Goal: Feedback & Contribution: Leave review/rating

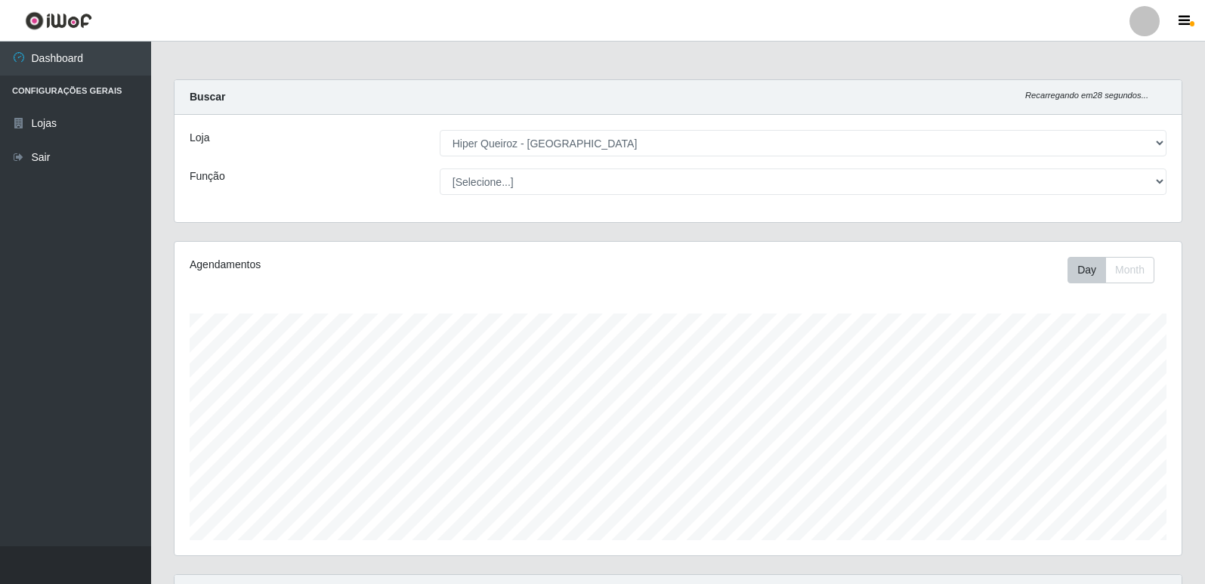
select select "516"
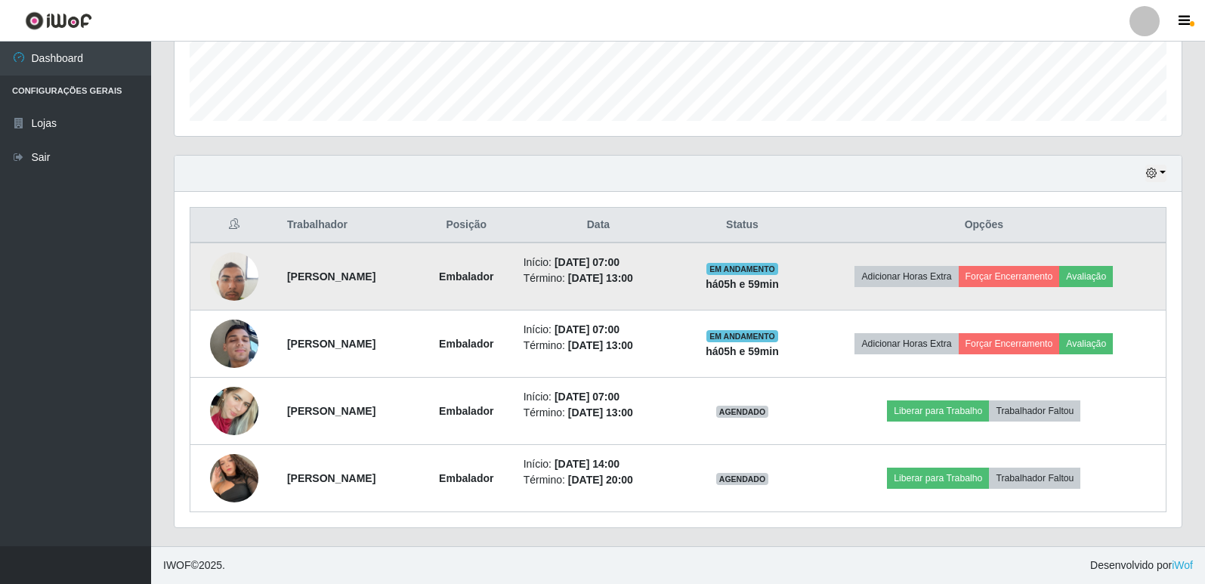
scroll to position [314, 1007]
click at [1096, 273] on button "Avaliação" at bounding box center [1086, 276] width 54 height 21
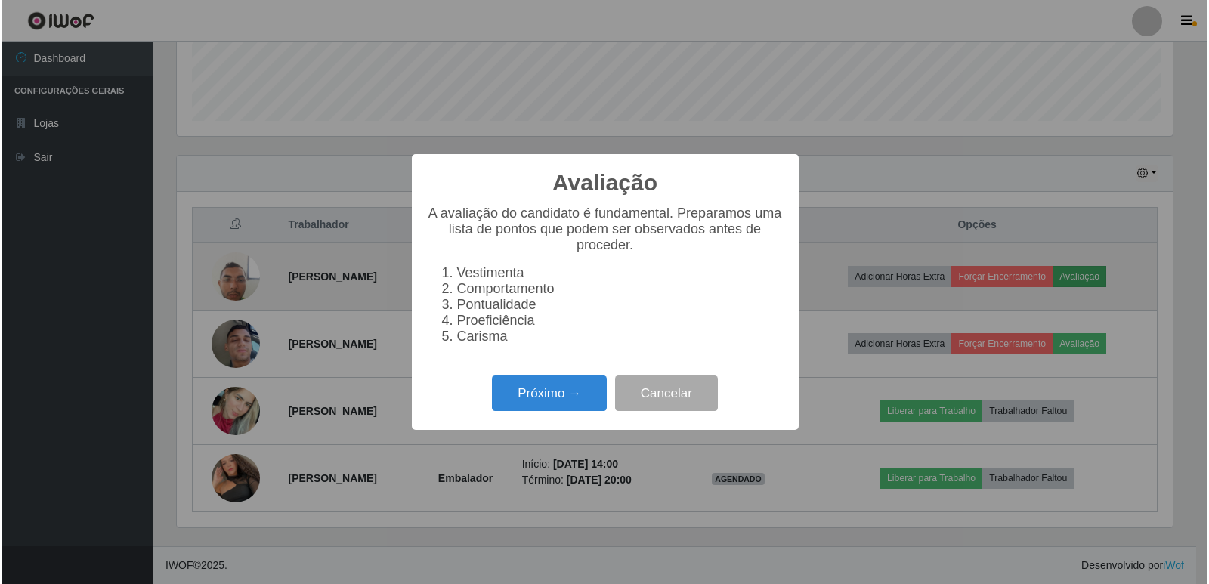
scroll to position [314, 999]
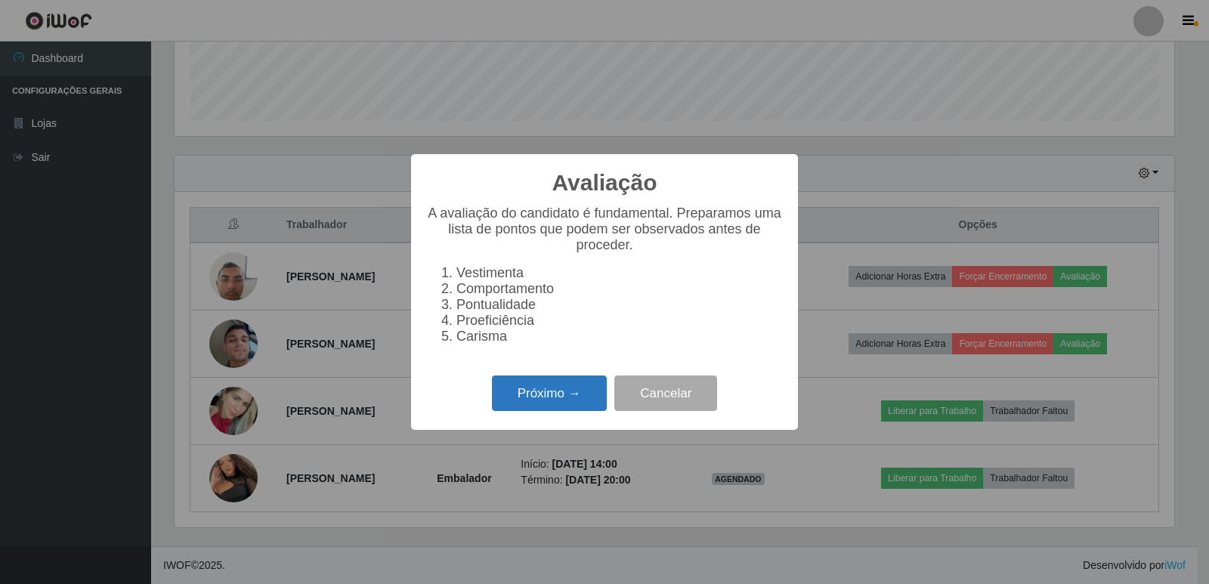
click at [545, 393] on button "Próximo →" at bounding box center [549, 393] width 115 height 36
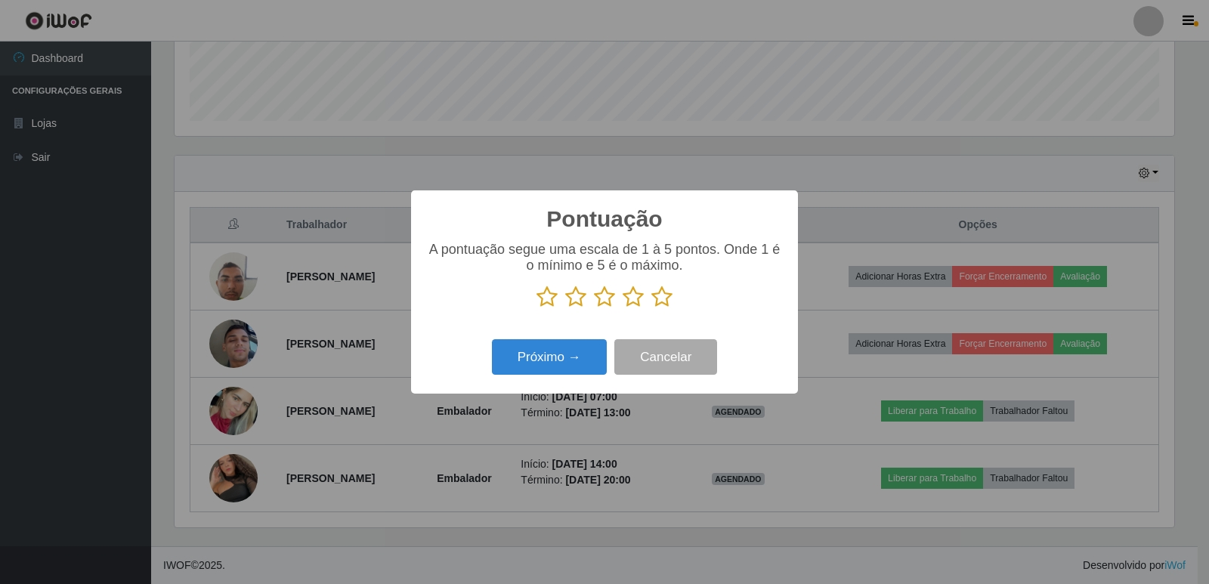
scroll to position [755112, 754426]
click at [656, 302] on icon at bounding box center [661, 297] width 21 height 23
click at [651, 308] on input "radio" at bounding box center [651, 308] width 0 height 0
click at [564, 363] on button "Próximo →" at bounding box center [549, 357] width 115 height 36
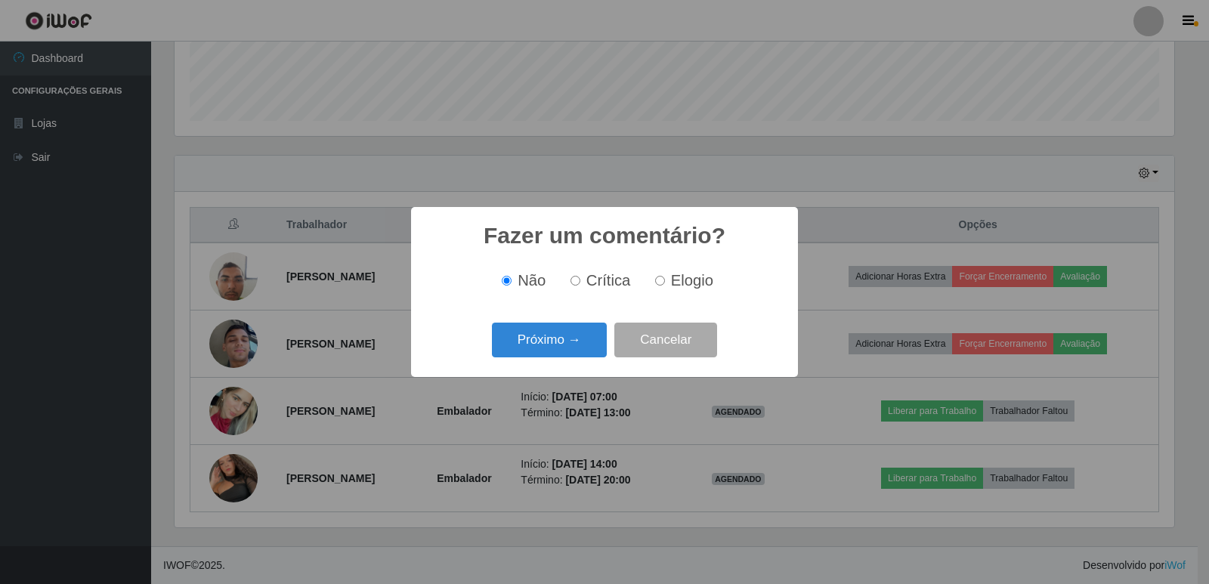
click at [662, 284] on input "Elogio" at bounding box center [660, 281] width 10 height 10
radio input "true"
click at [563, 345] on button "Próximo →" at bounding box center [549, 341] width 115 height 36
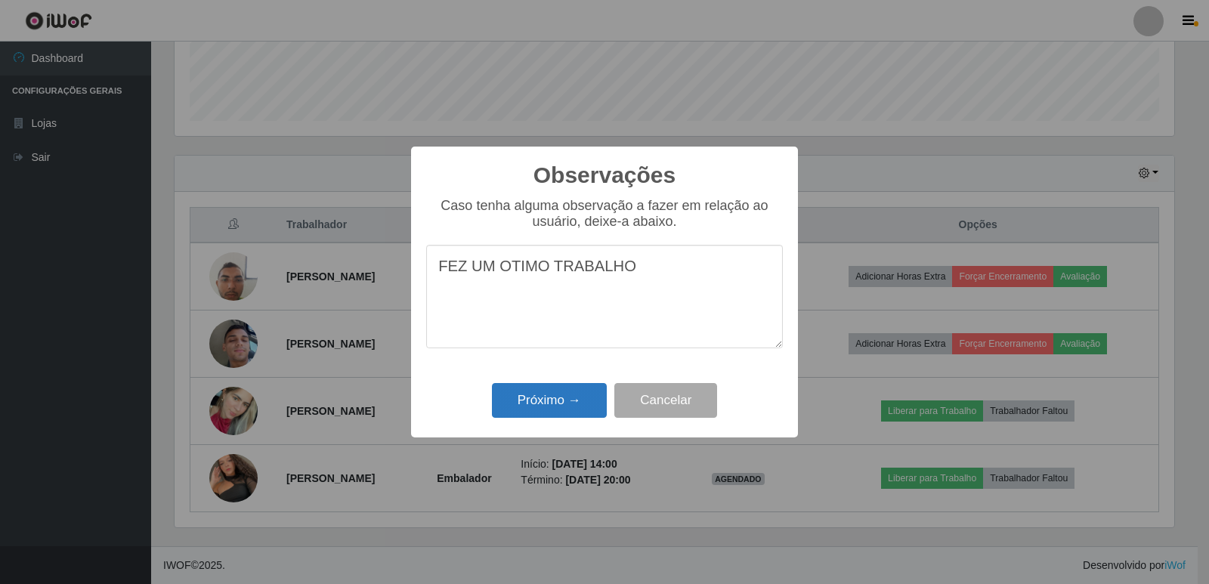
type textarea "FEZ UM OTIMO TRABALHO"
click at [588, 406] on button "Próximo →" at bounding box center [549, 401] width 115 height 36
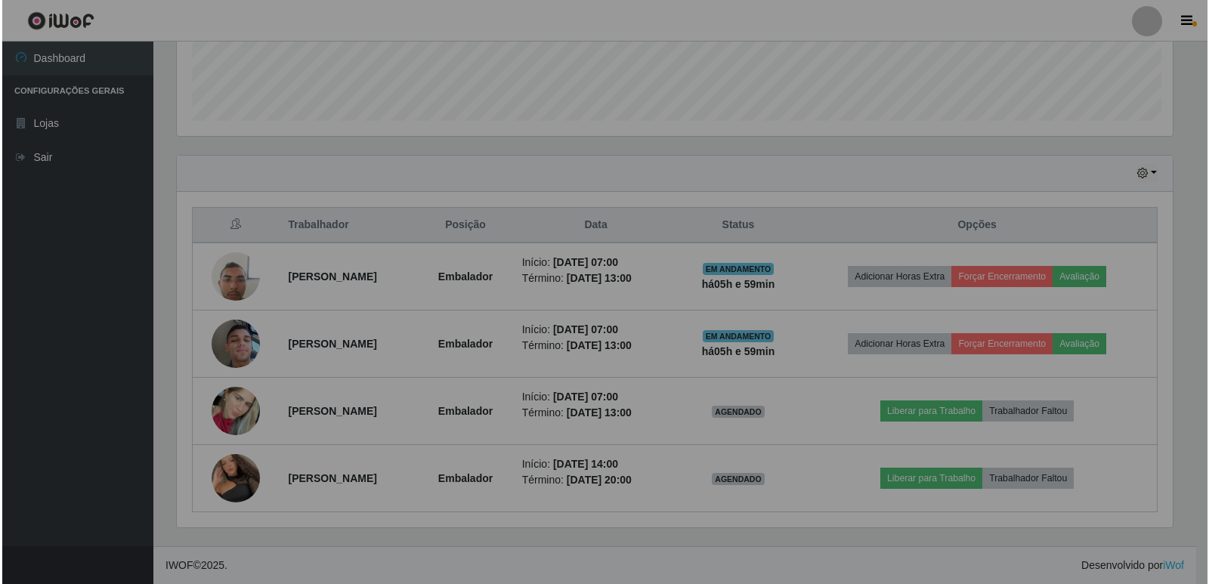
scroll to position [314, 1007]
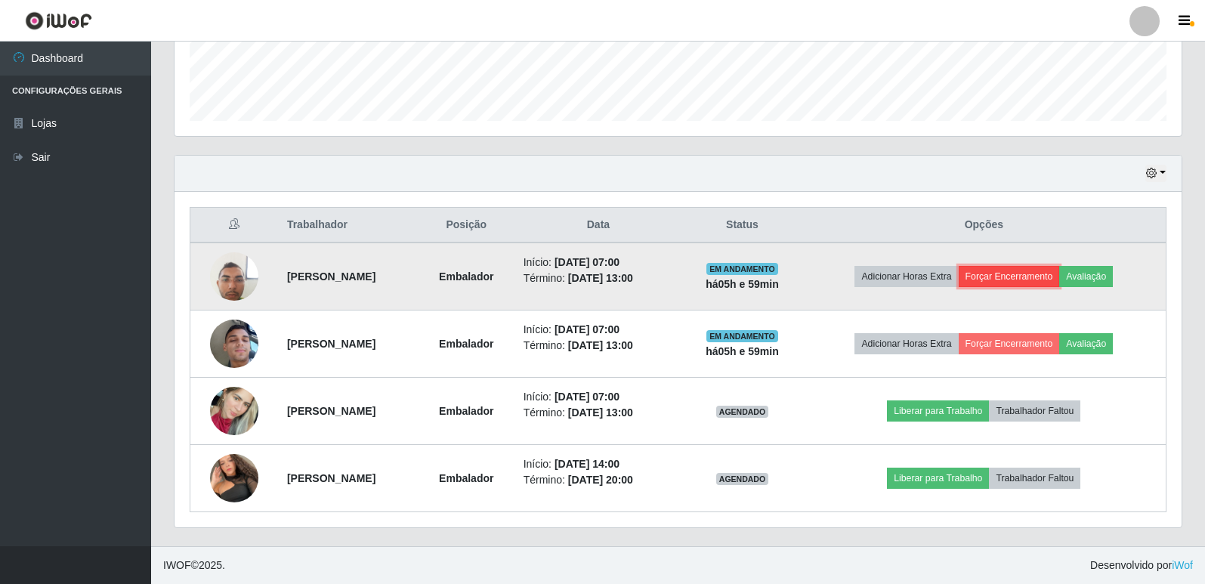
click at [1036, 277] on button "Forçar Encerramento" at bounding box center [1009, 276] width 101 height 21
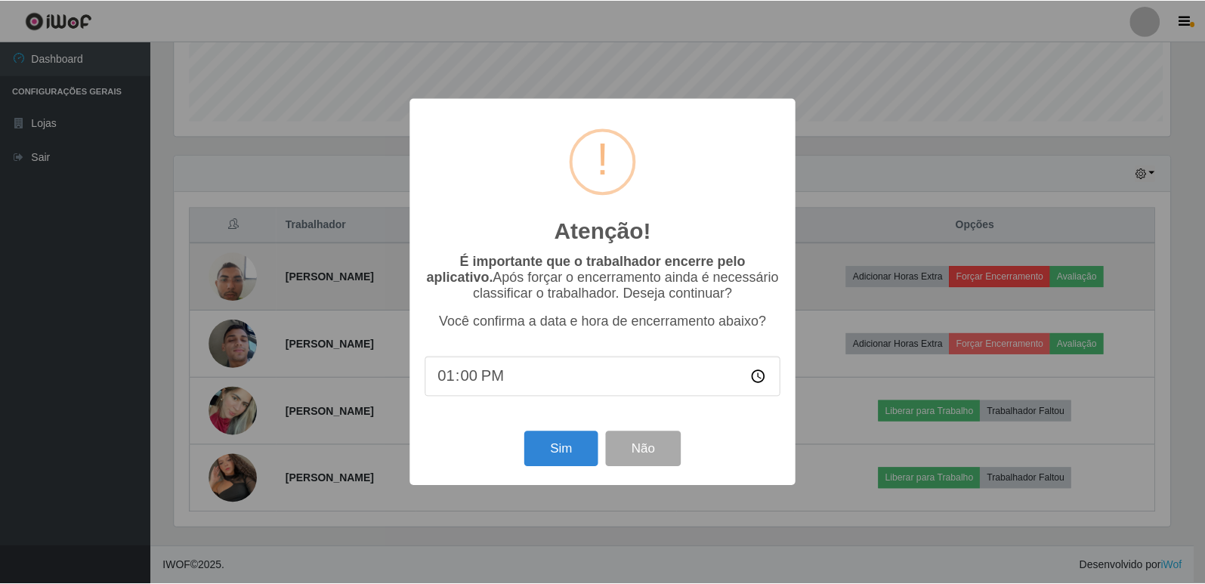
scroll to position [314, 999]
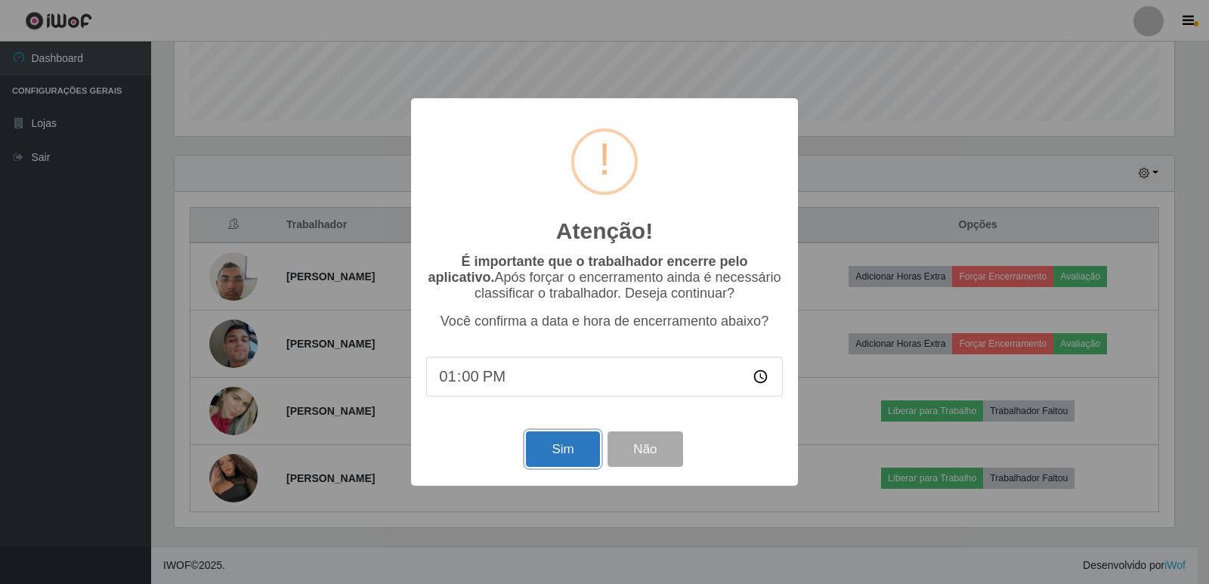
click at [587, 451] on button "Sim" at bounding box center [562, 449] width 73 height 36
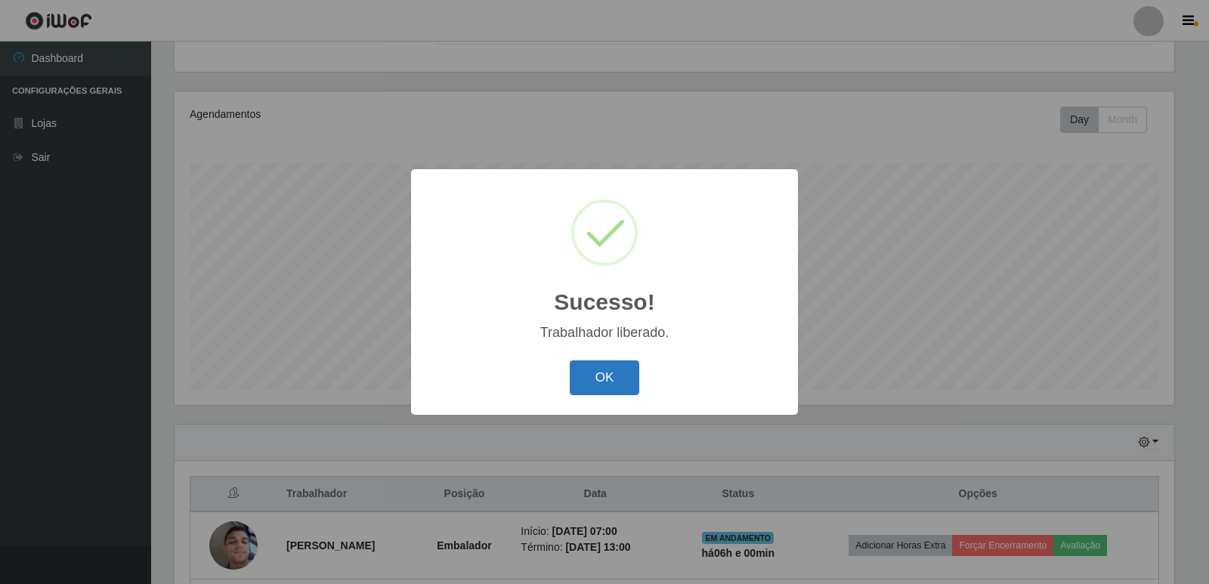
click at [606, 374] on button "OK" at bounding box center [605, 378] width 70 height 36
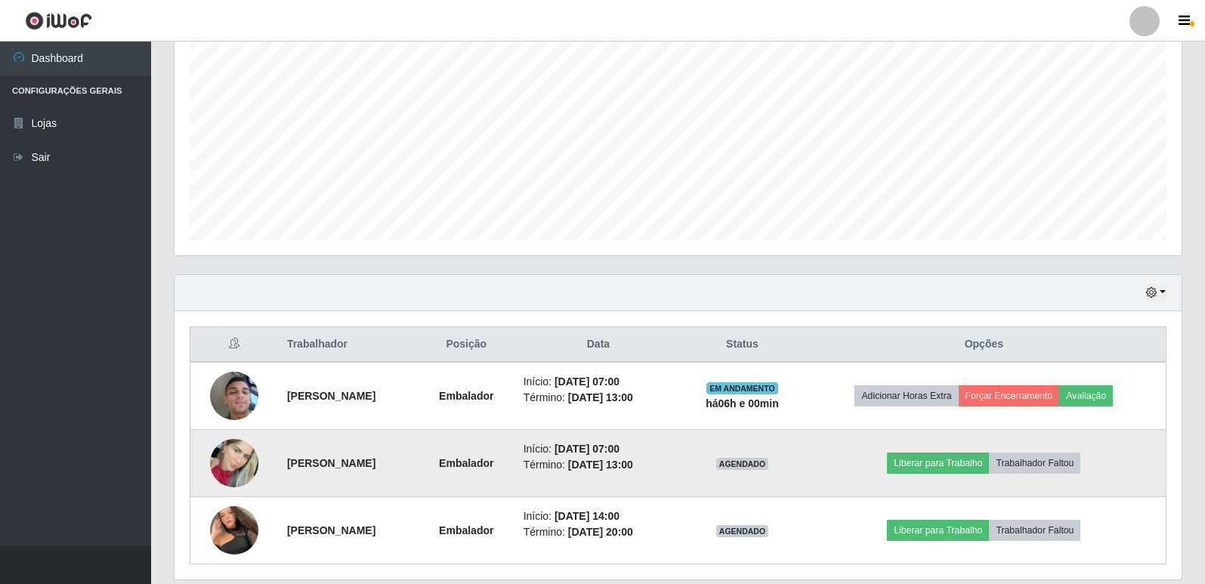
scroll to position [301, 0]
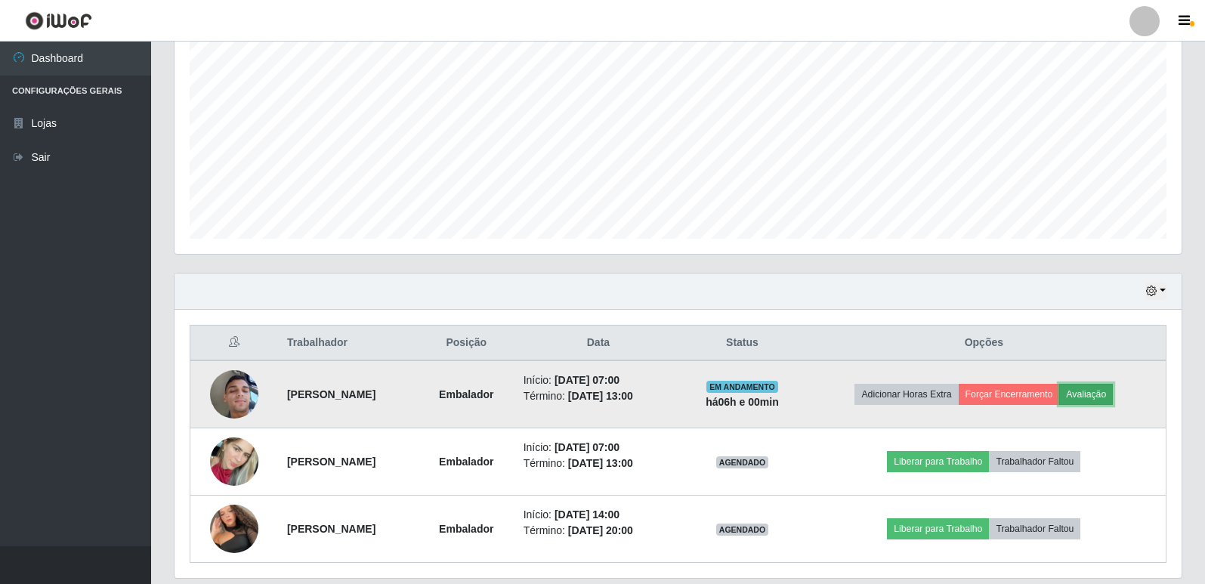
click at [1089, 400] on button "Avaliação" at bounding box center [1086, 394] width 54 height 21
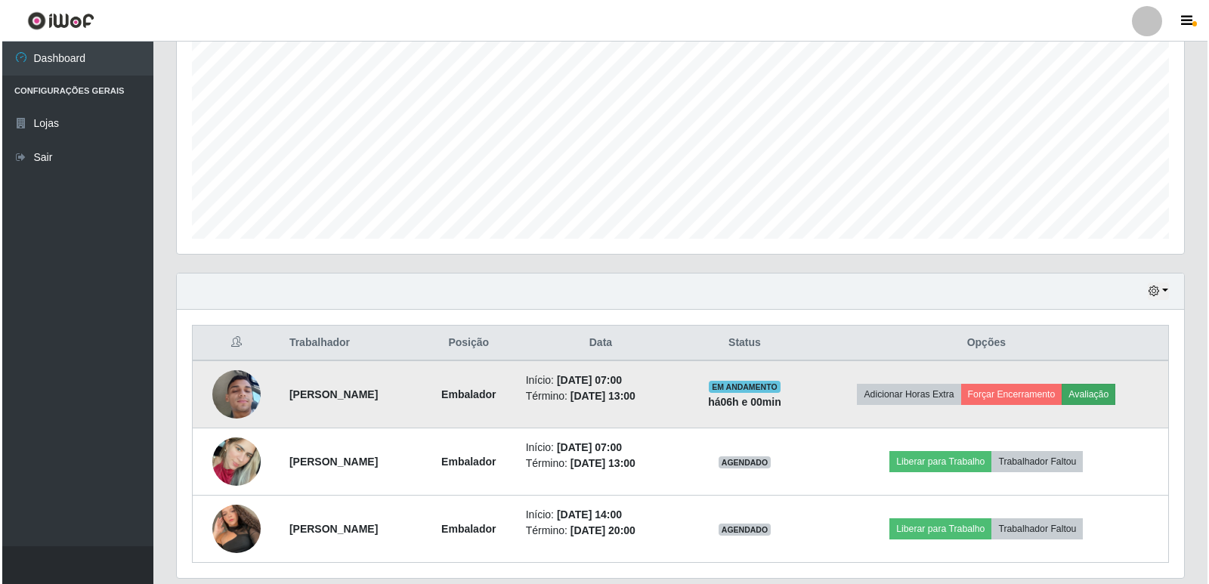
scroll to position [314, 999]
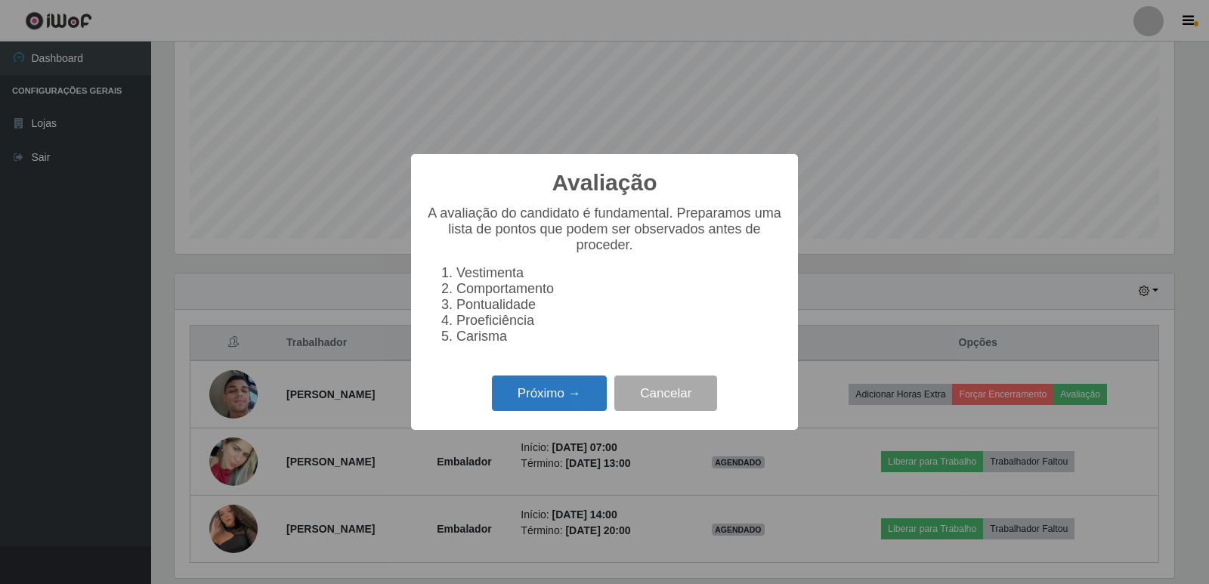
click at [588, 400] on button "Próximo →" at bounding box center [549, 393] width 115 height 36
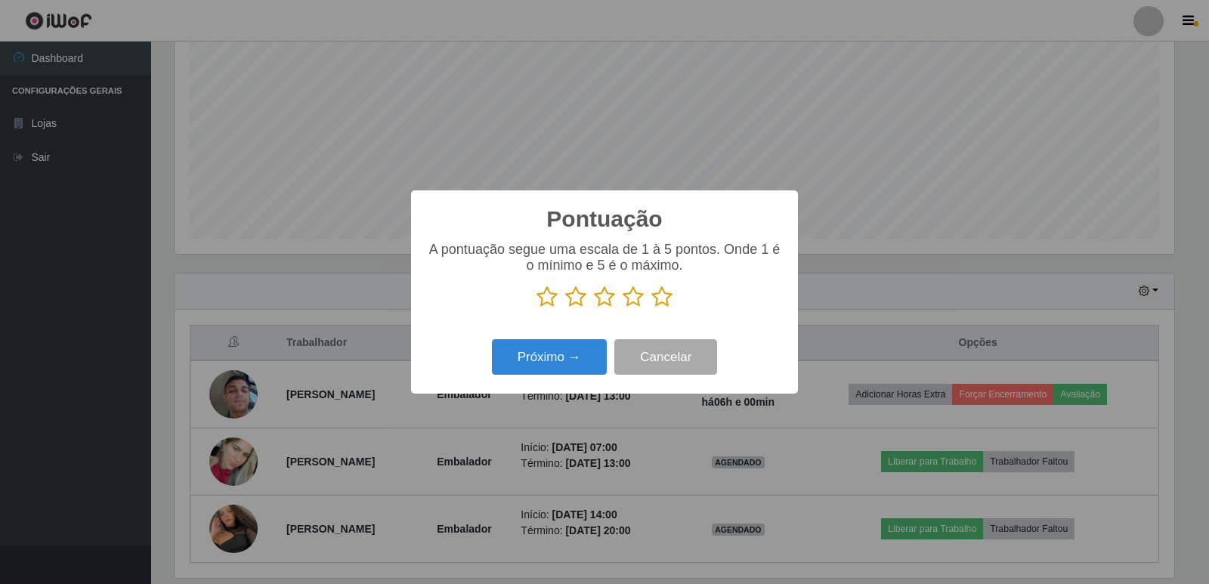
scroll to position [755112, 754426]
click at [670, 293] on icon at bounding box center [661, 297] width 21 height 23
click at [651, 308] on input "radio" at bounding box center [651, 308] width 0 height 0
click at [567, 368] on button "Próximo →" at bounding box center [549, 357] width 115 height 36
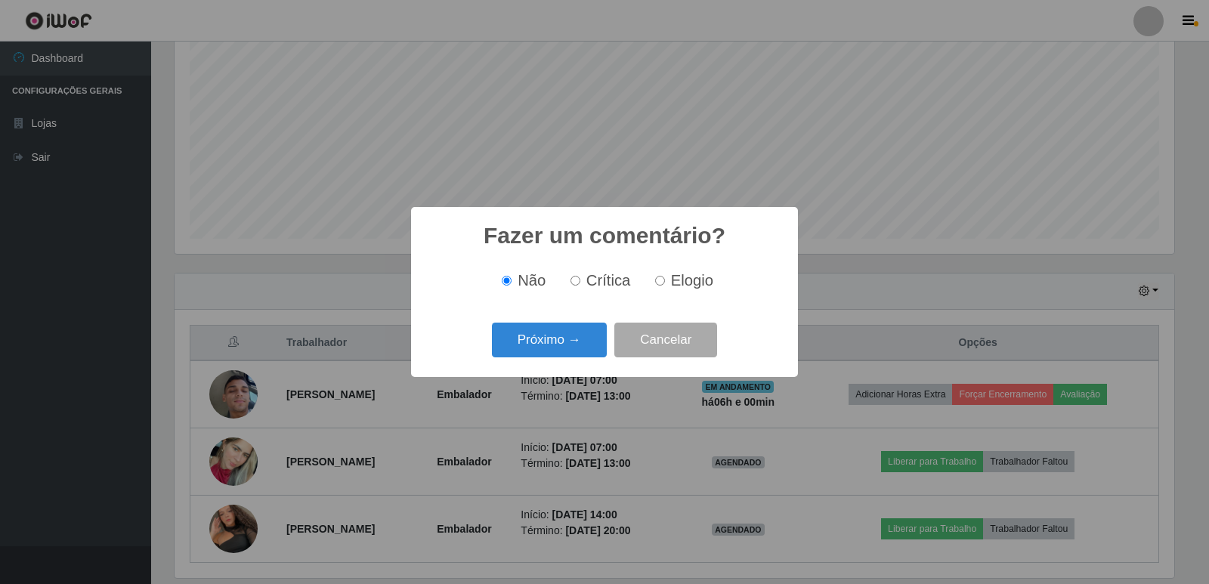
click at [663, 283] on input "Elogio" at bounding box center [660, 281] width 10 height 10
radio input "true"
click at [566, 340] on button "Próximo →" at bounding box center [549, 341] width 115 height 36
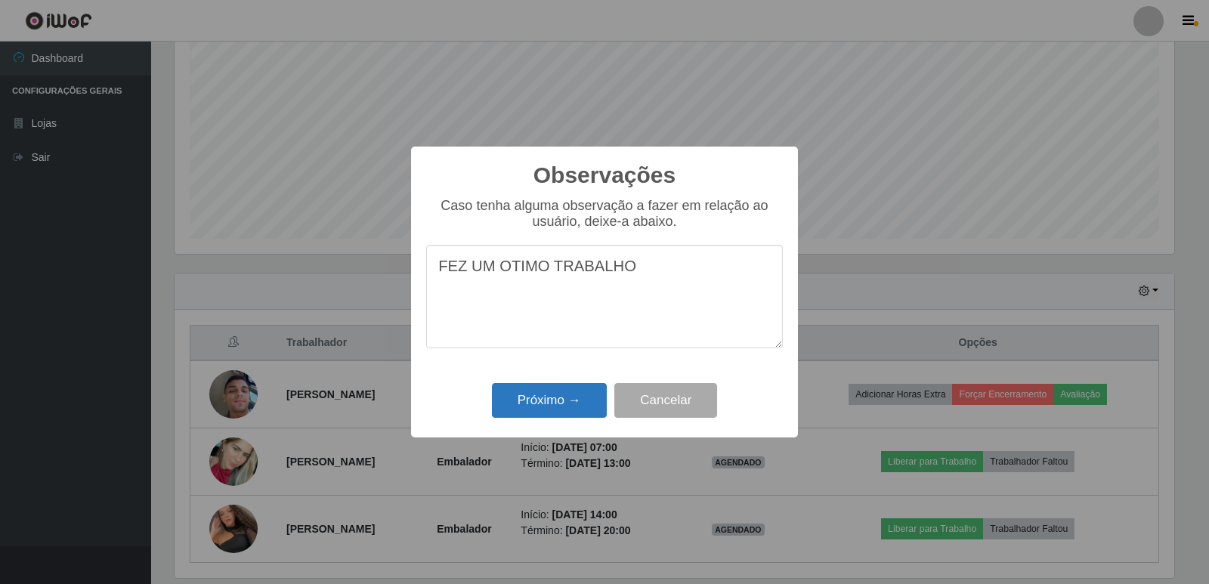
type textarea "FEZ UM OTIMO TRABALHO"
click at [543, 401] on button "Próximo →" at bounding box center [549, 401] width 115 height 36
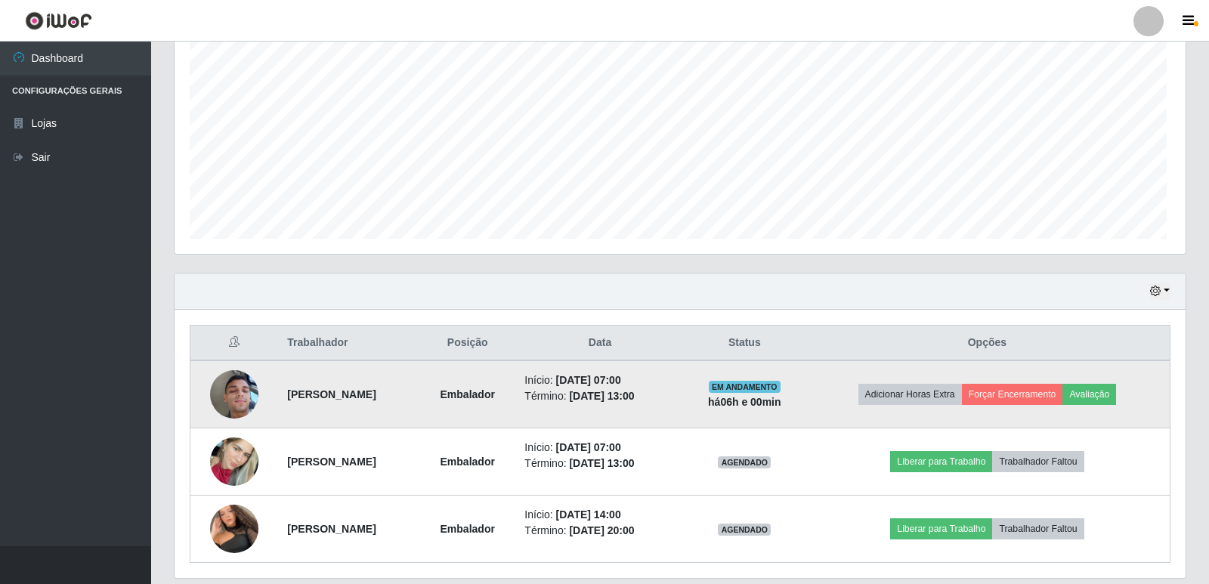
scroll to position [314, 1007]
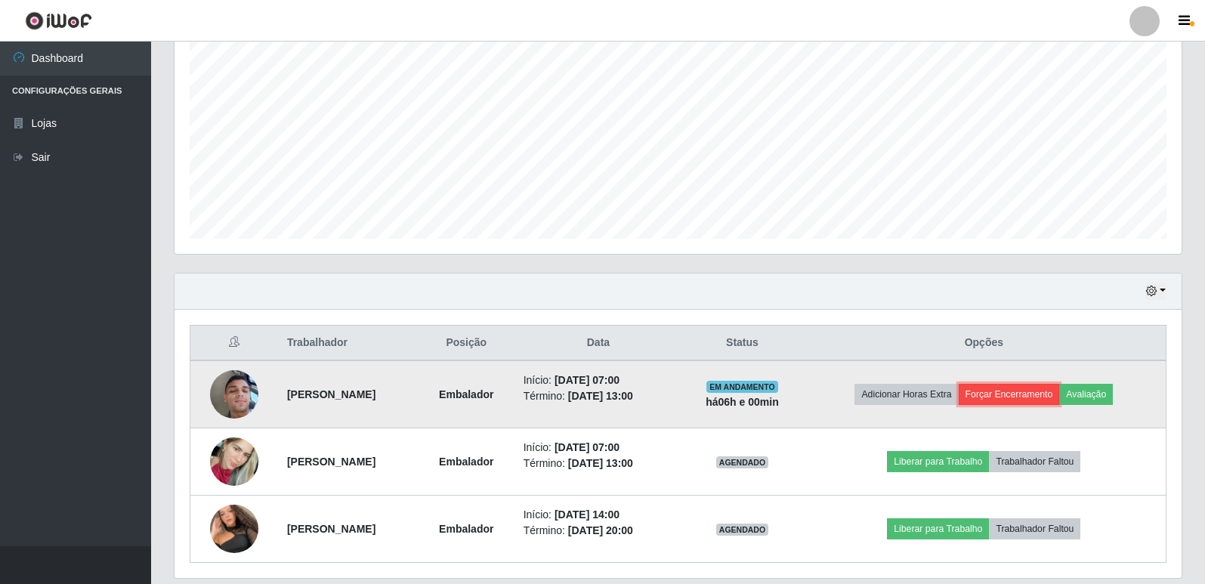
click at [1050, 390] on button "Forçar Encerramento" at bounding box center [1009, 394] width 101 height 21
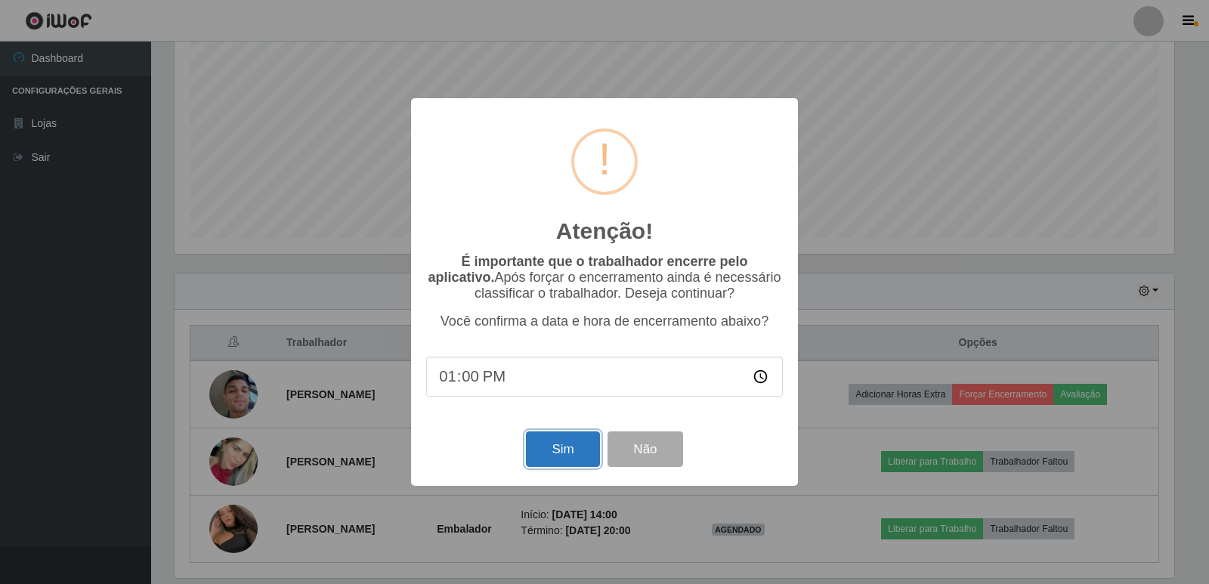
click at [562, 456] on button "Sim" at bounding box center [562, 449] width 73 height 36
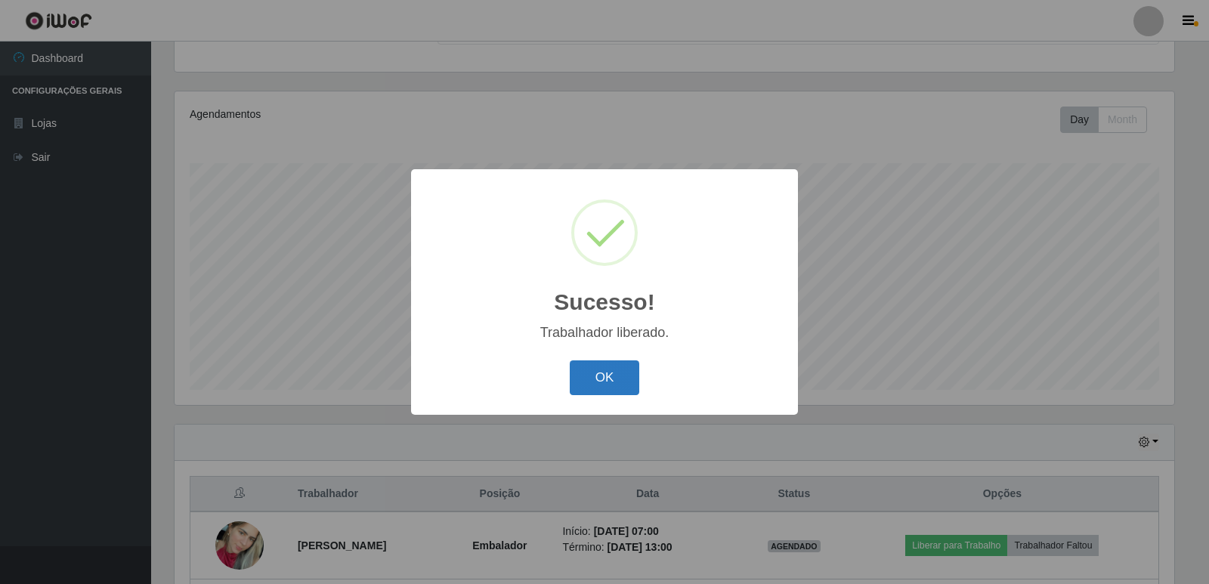
click at [598, 378] on button "OK" at bounding box center [605, 378] width 70 height 36
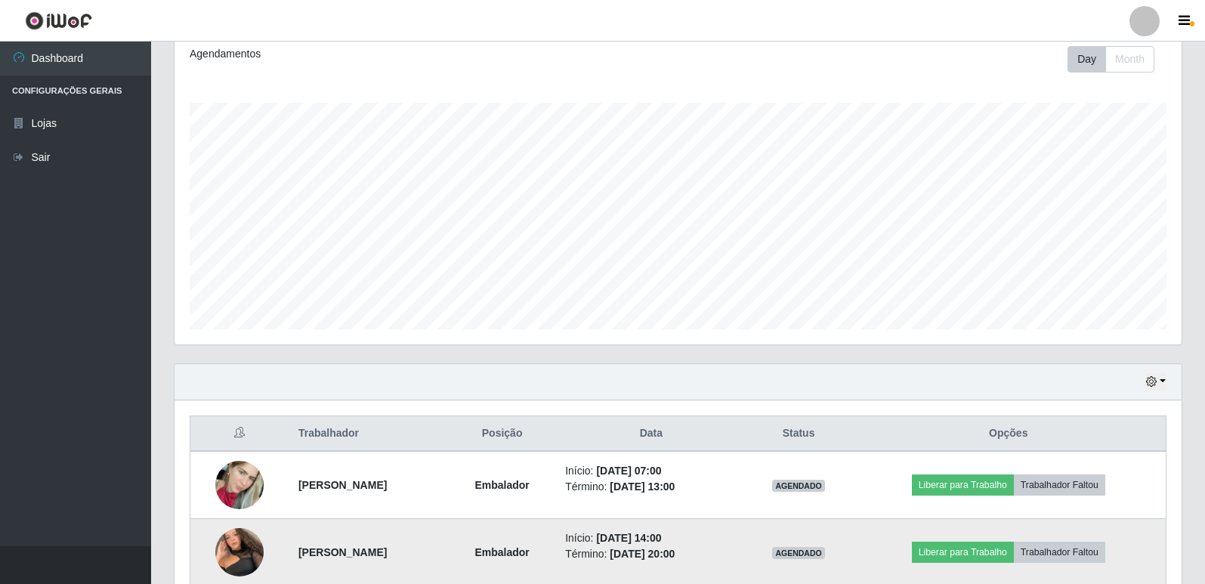
scroll to position [0, 0]
